Goal: Complete application form

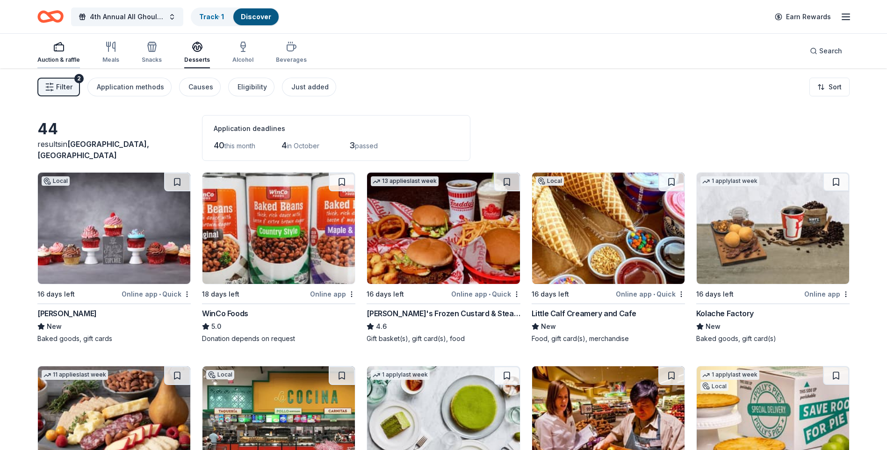
click at [58, 51] on rect "button" at bounding box center [58, 48] width 9 height 6
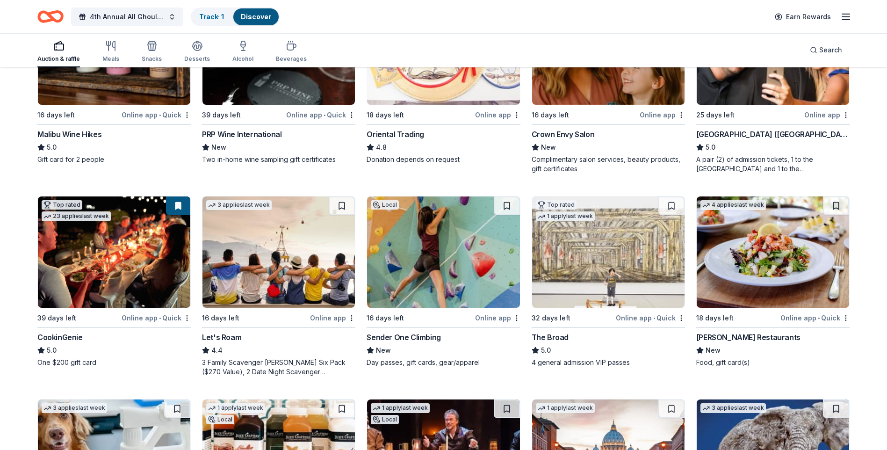
scroll to position [187, 0]
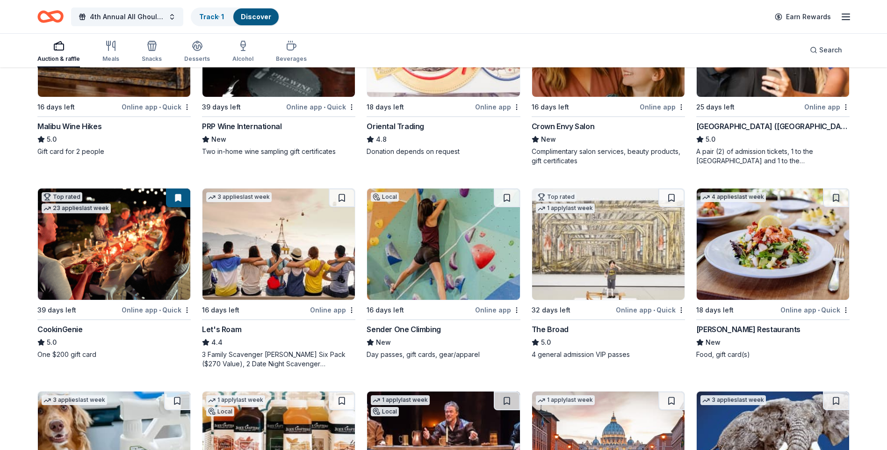
click at [128, 277] on img at bounding box center [114, 243] width 152 height 111
drag, startPoint x: 862, startPoint y: 49, endPoint x: 842, endPoint y: 50, distance: 20.6
click at [862, 49] on div "Auction & raffle Meals Snacks Desserts Alcohol Beverages Search" at bounding box center [443, 50] width 887 height 35
click at [841, 50] on span "Search" at bounding box center [830, 49] width 23 height 11
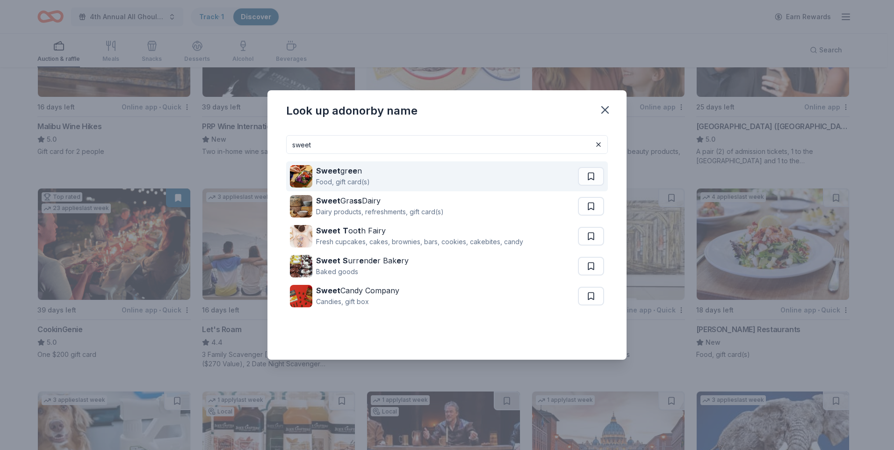
type input "sweet"
click at [393, 174] on div "Sweet gr ee n Food, gift card(s)" at bounding box center [434, 176] width 288 height 30
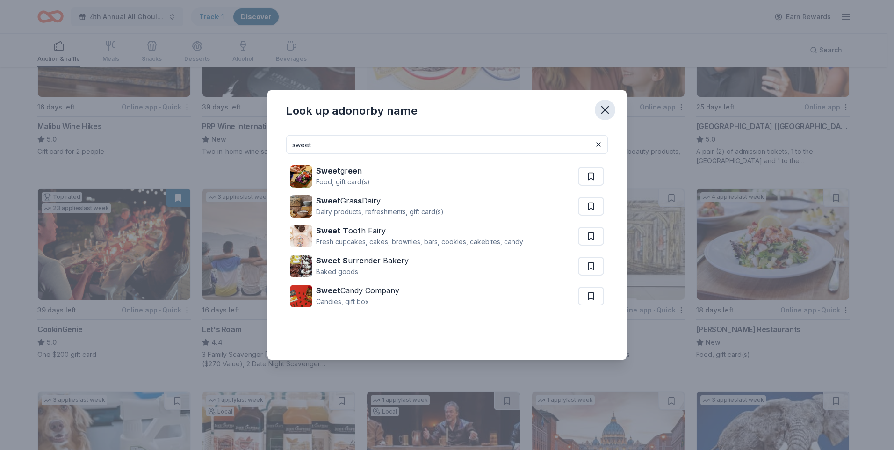
click at [608, 108] on icon "button" at bounding box center [605, 110] width 7 height 7
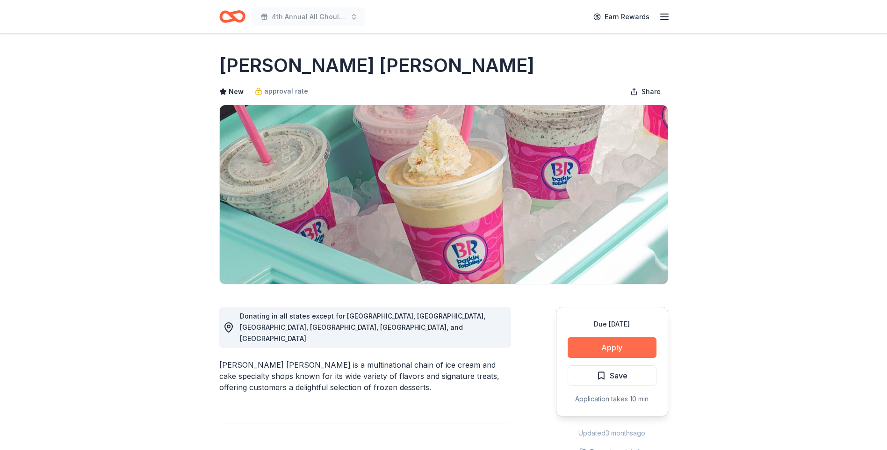
click at [612, 342] on button "Apply" at bounding box center [612, 347] width 89 height 21
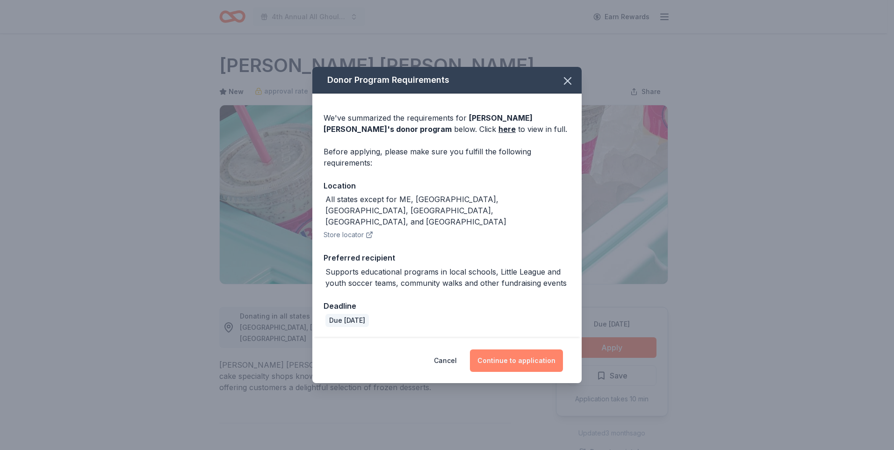
click at [532, 349] on button "Continue to application" at bounding box center [516, 360] width 93 height 22
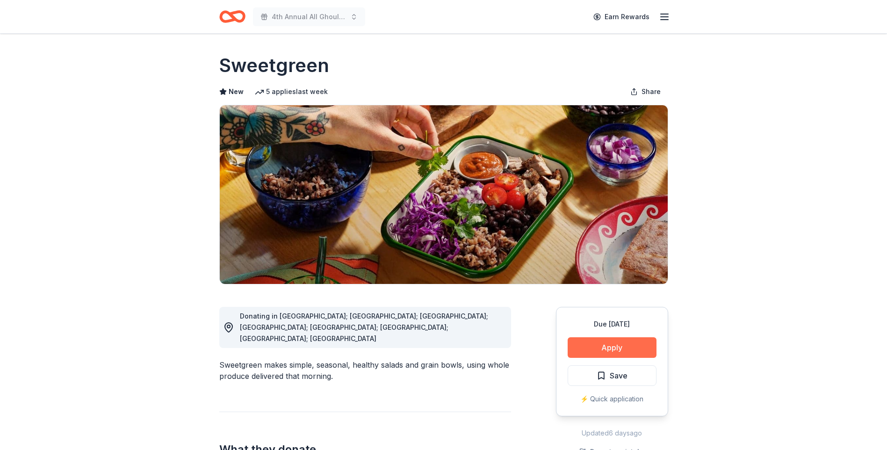
click at [617, 347] on button "Apply" at bounding box center [612, 347] width 89 height 21
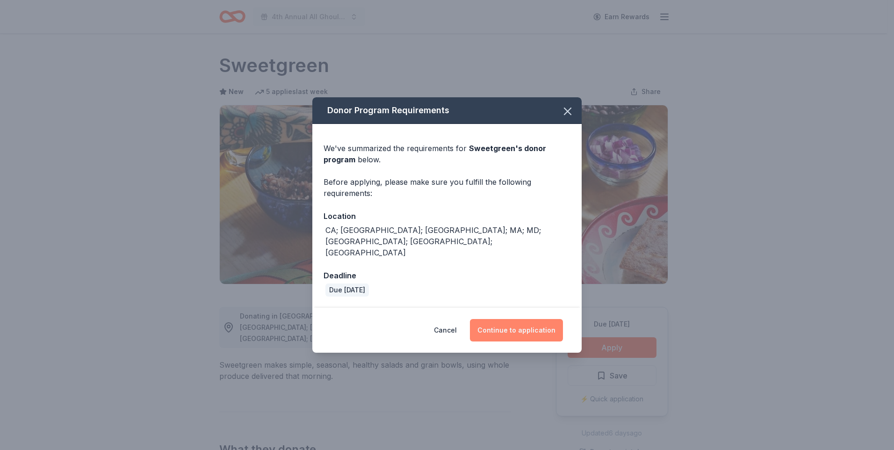
click at [532, 319] on button "Continue to application" at bounding box center [516, 330] width 93 height 22
